Goal: Transaction & Acquisition: Purchase product/service

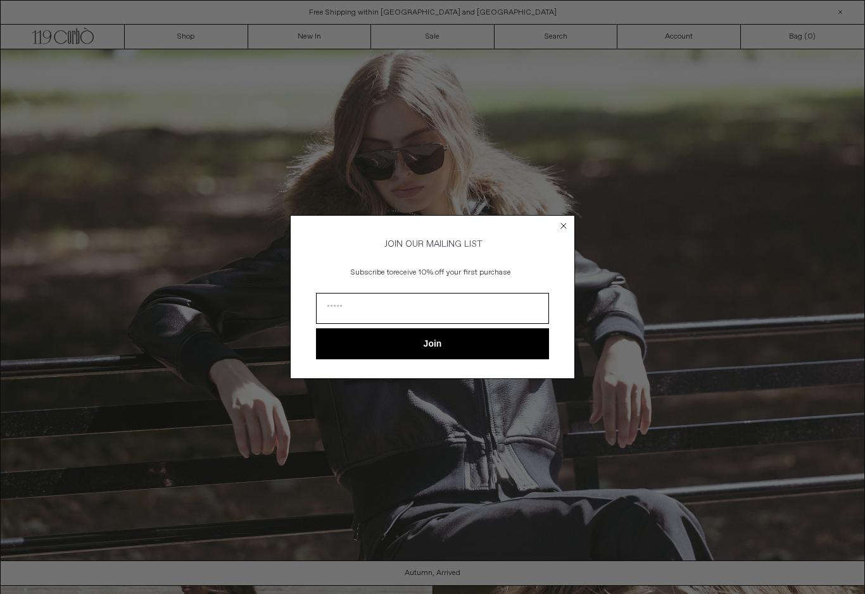
click at [556, 210] on div "Close dialog JOIN OUR MAILING LIST Subscribe to receive 10% off your first purc…" at bounding box center [432, 297] width 285 height 189
click at [566, 225] on circle "Close dialog" at bounding box center [564, 226] width 12 height 12
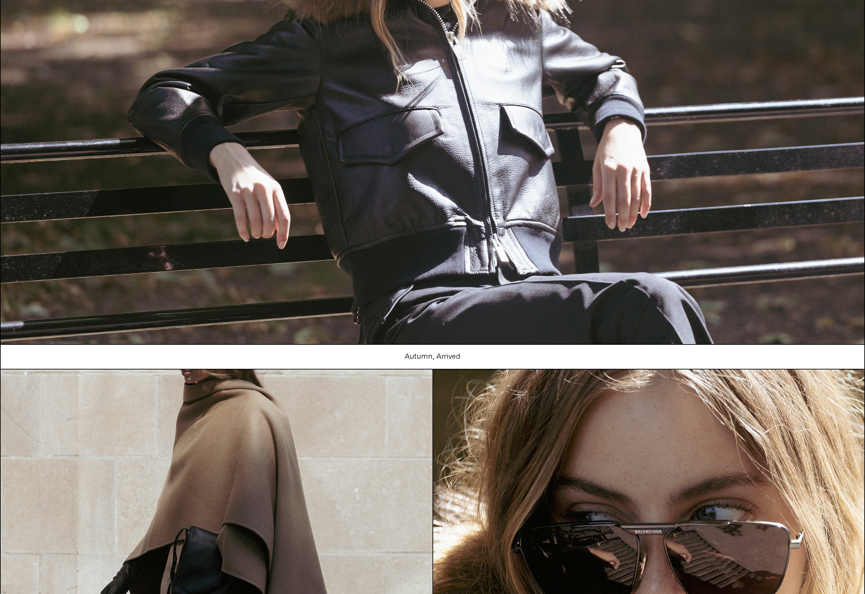
scroll to position [217, 0]
click at [724, 319] on img at bounding box center [433, 89] width 864 height 512
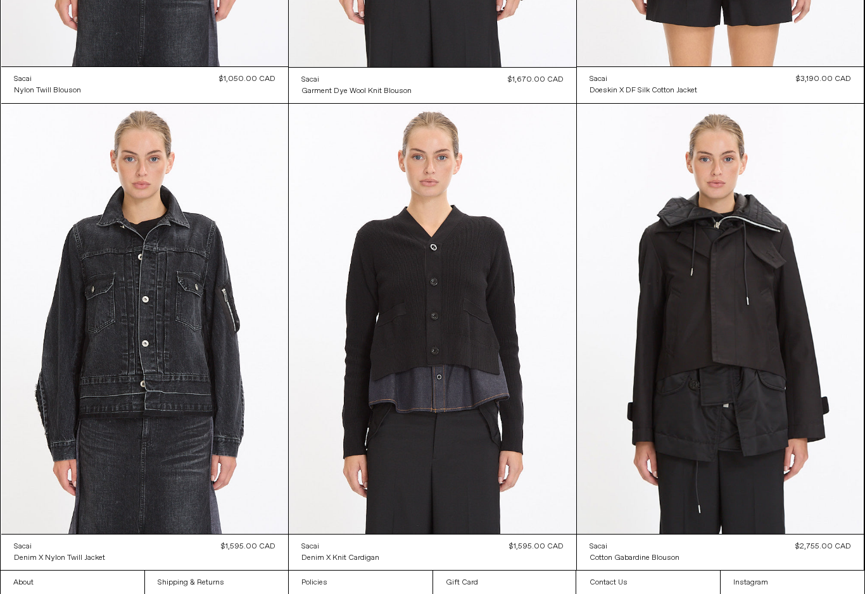
scroll to position [2312, 0]
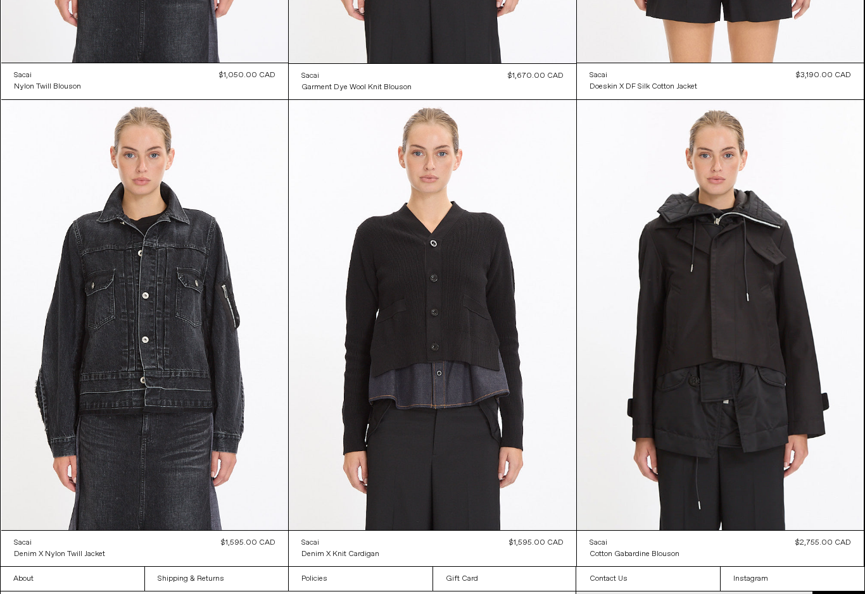
click at [95, 349] on at bounding box center [144, 315] width 287 height 430
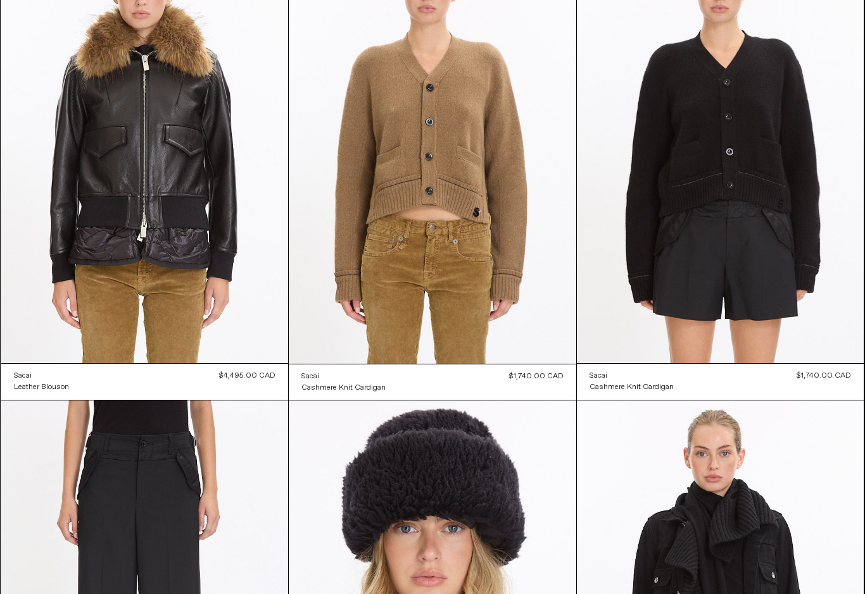
scroll to position [0, 0]
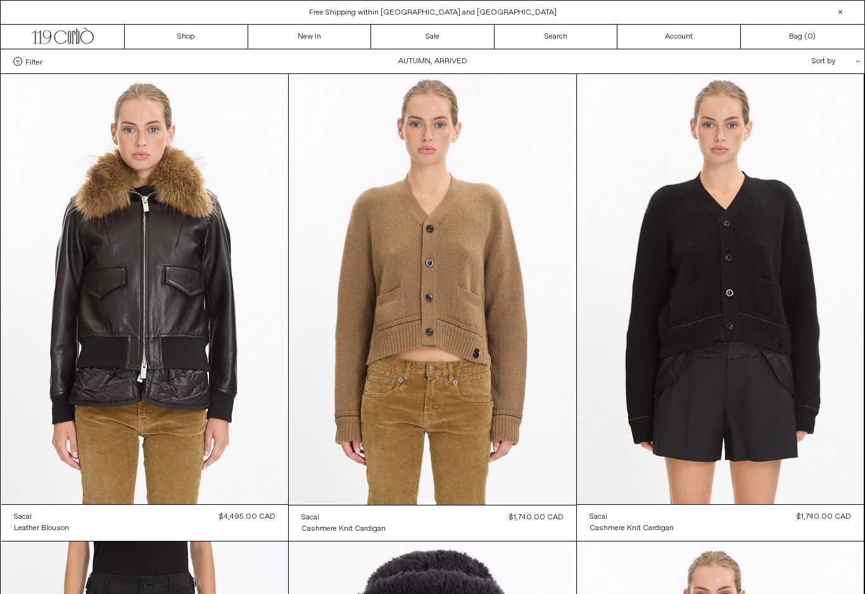
click at [305, 42] on link "New In" at bounding box center [309, 37] width 123 height 24
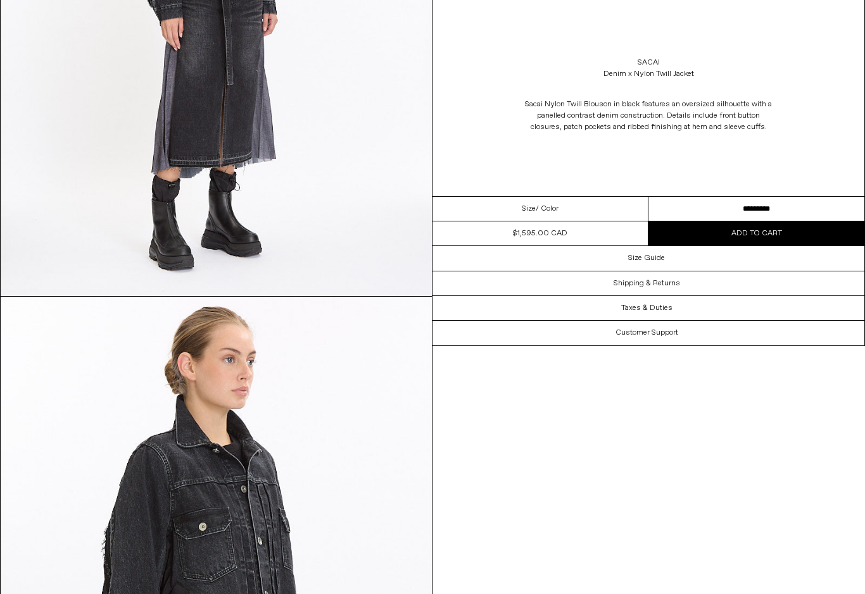
scroll to position [845, 0]
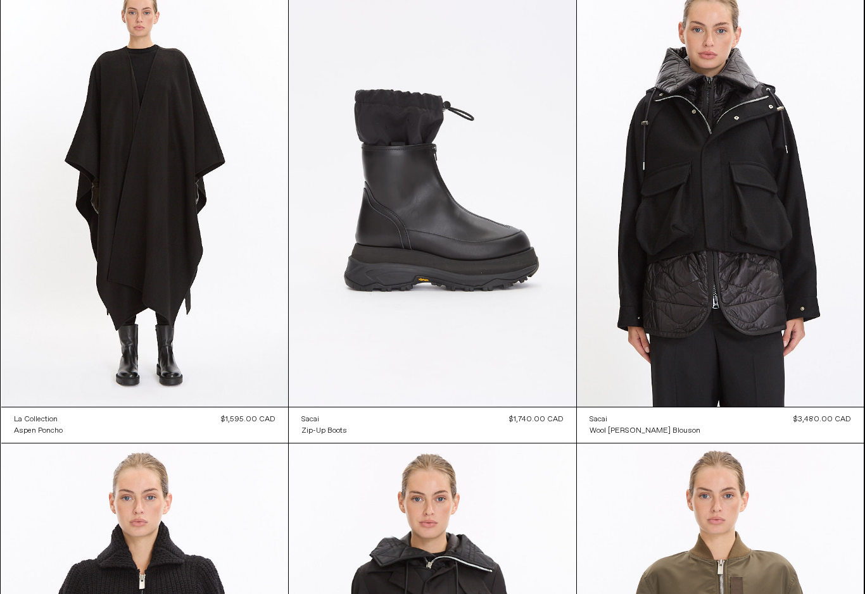
scroll to position [4306, 0]
click at [443, 257] on at bounding box center [432, 192] width 287 height 431
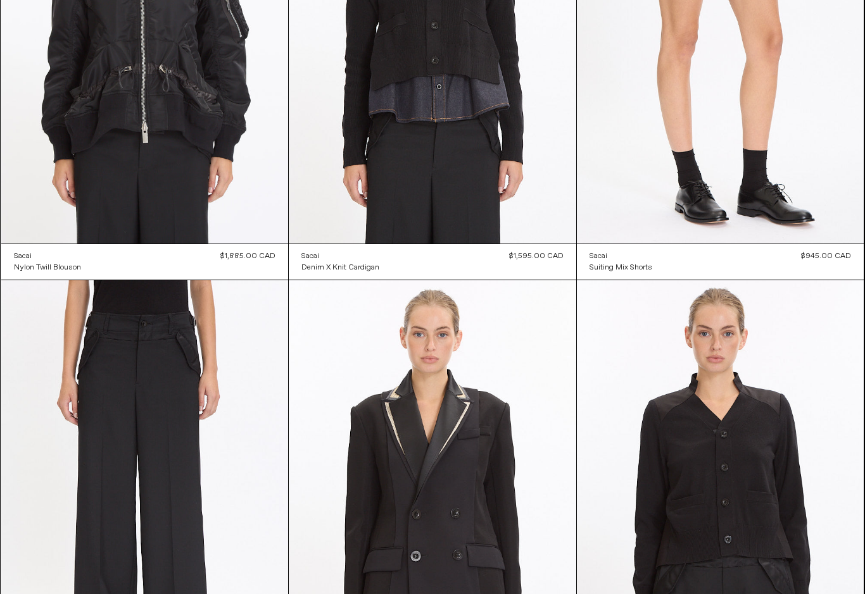
scroll to position [5398, 0]
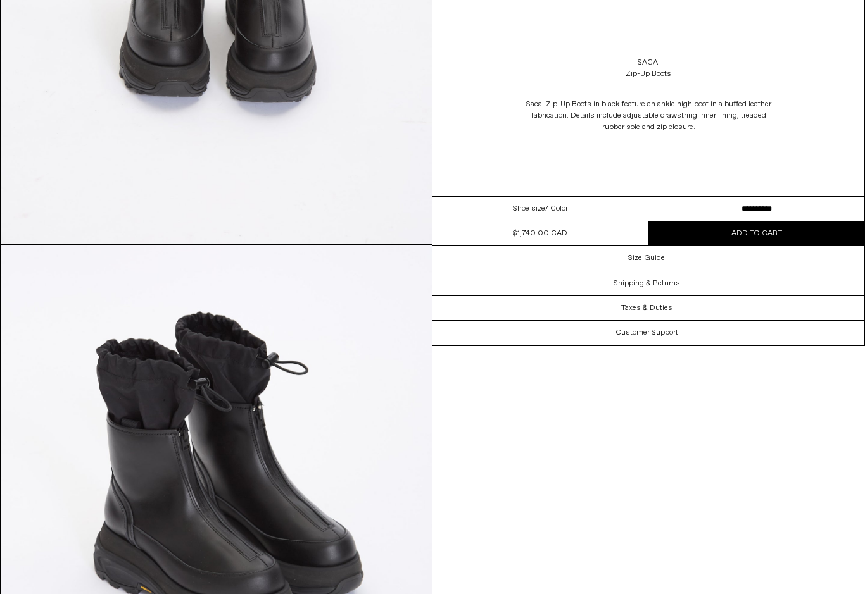
scroll to position [1436, 0]
